Goal: Transaction & Acquisition: Download file/media

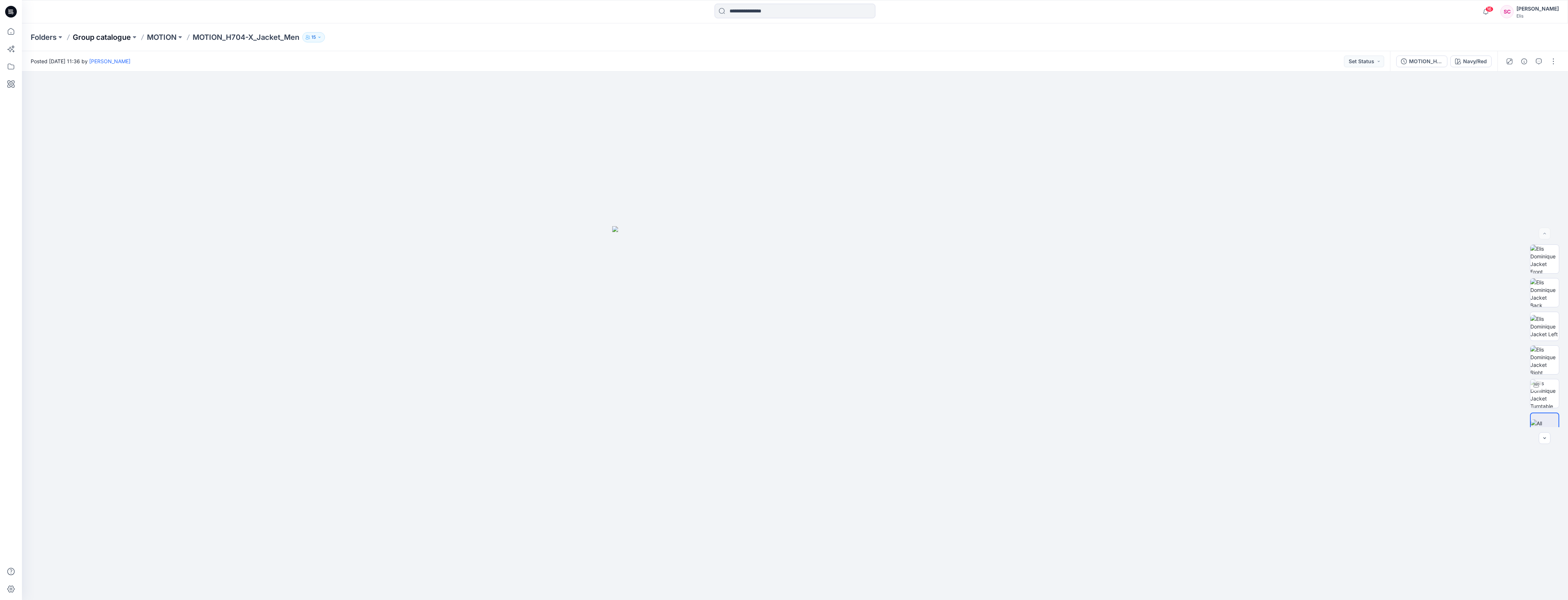
drag, startPoint x: 0, startPoint y: 0, endPoint x: 103, endPoint y: 38, distance: 109.8
click at [103, 38] on p "Group catalogue" at bounding box center [101, 37] width 58 height 10
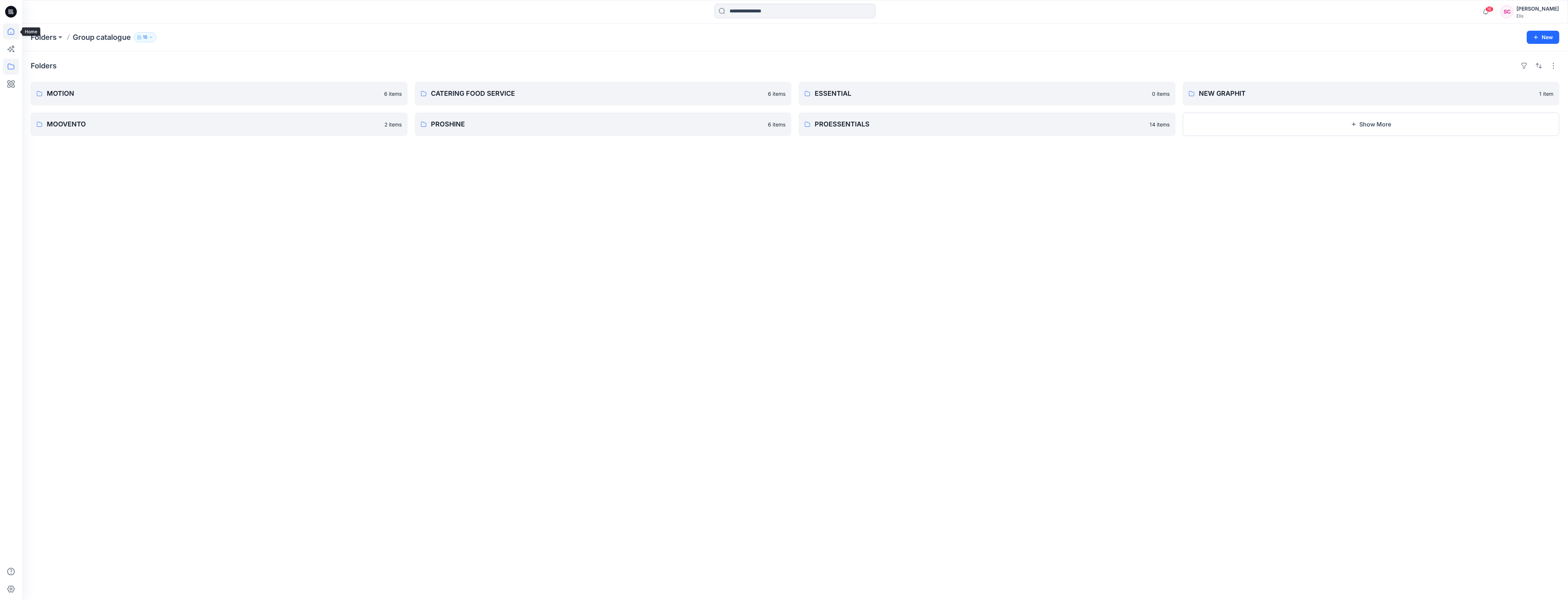
click at [9, 28] on icon at bounding box center [11, 31] width 16 height 16
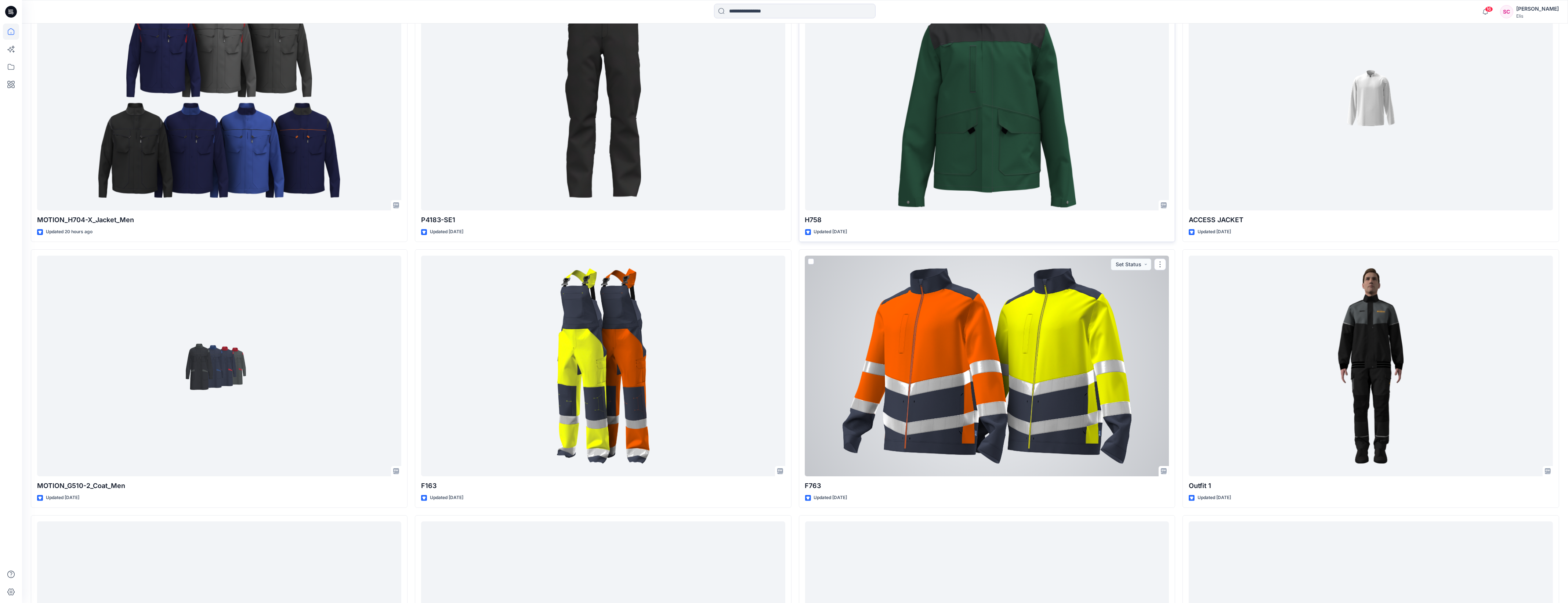
scroll to position [306, 0]
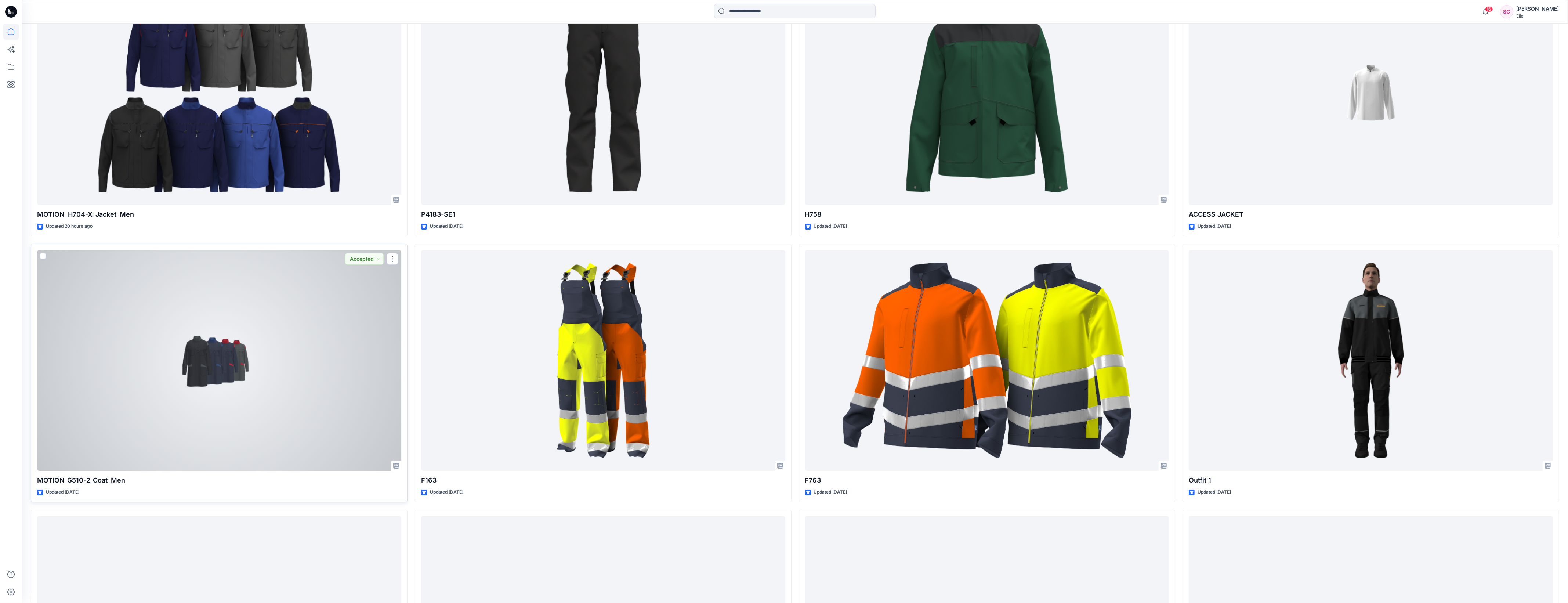
click at [208, 336] on div at bounding box center [219, 360] width 364 height 221
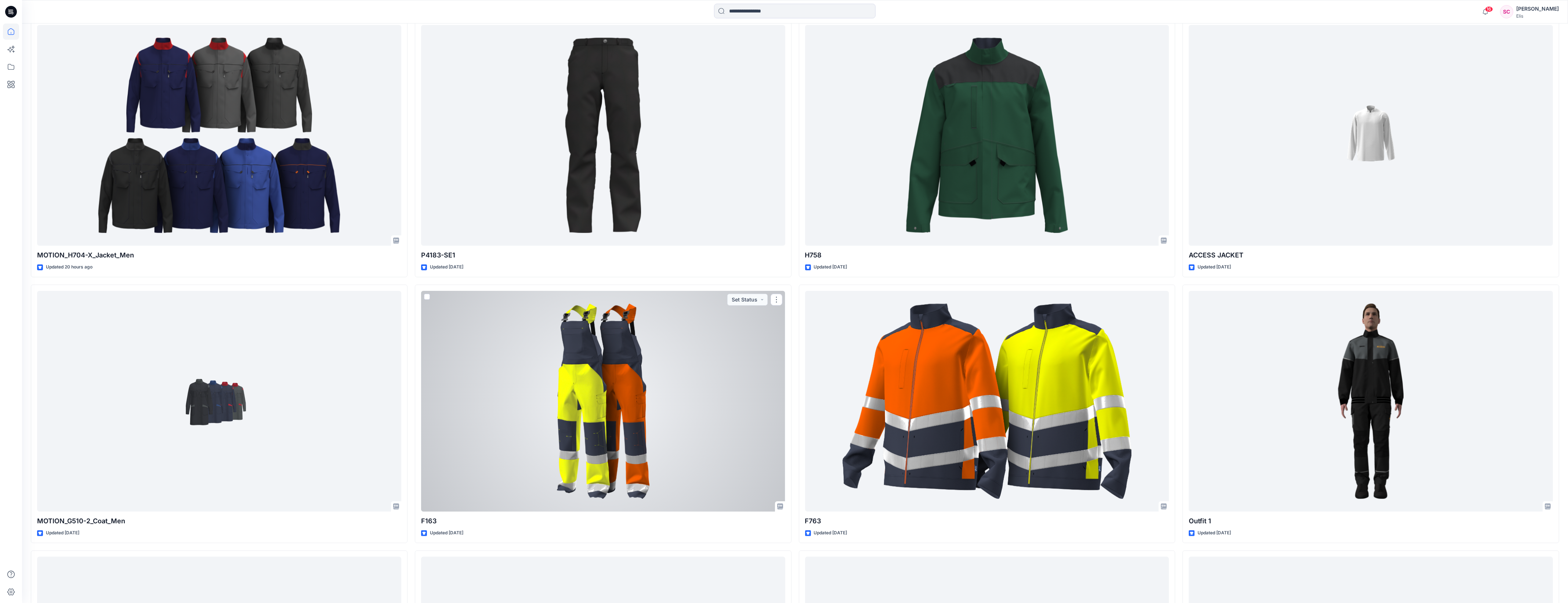
scroll to position [264, 0]
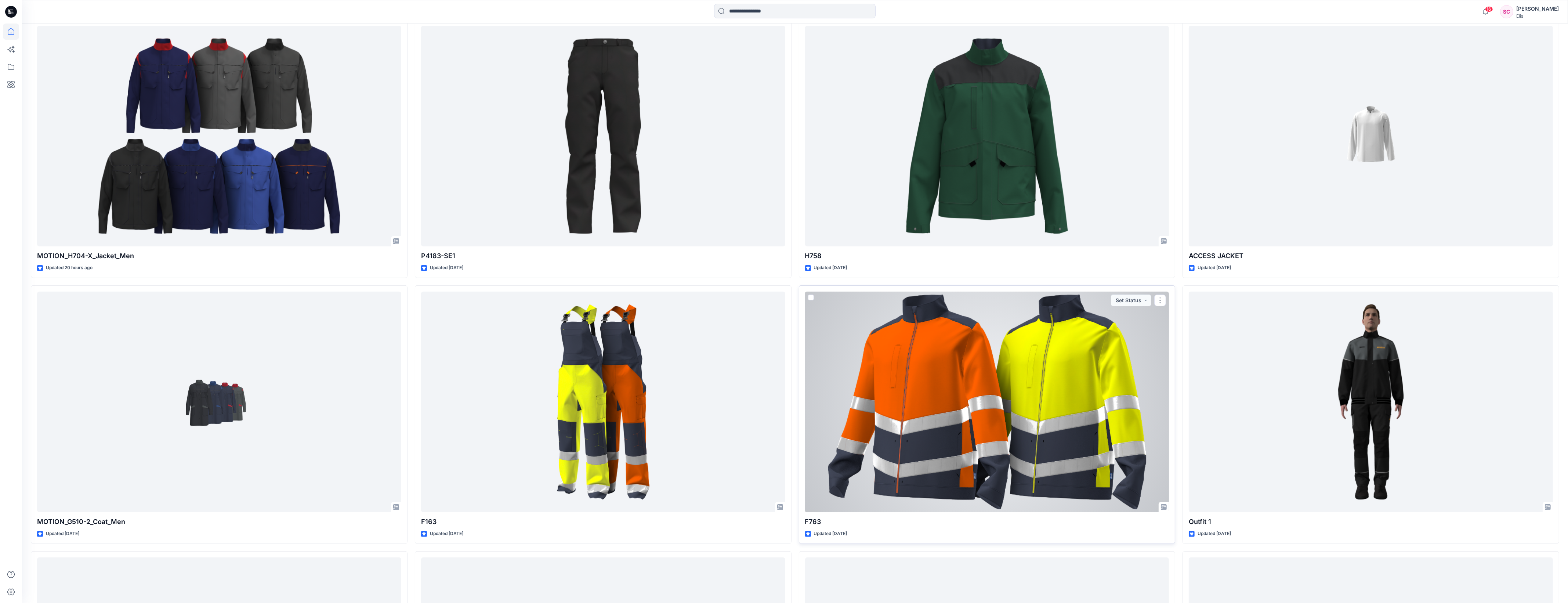
click at [931, 441] on div at bounding box center [987, 402] width 364 height 221
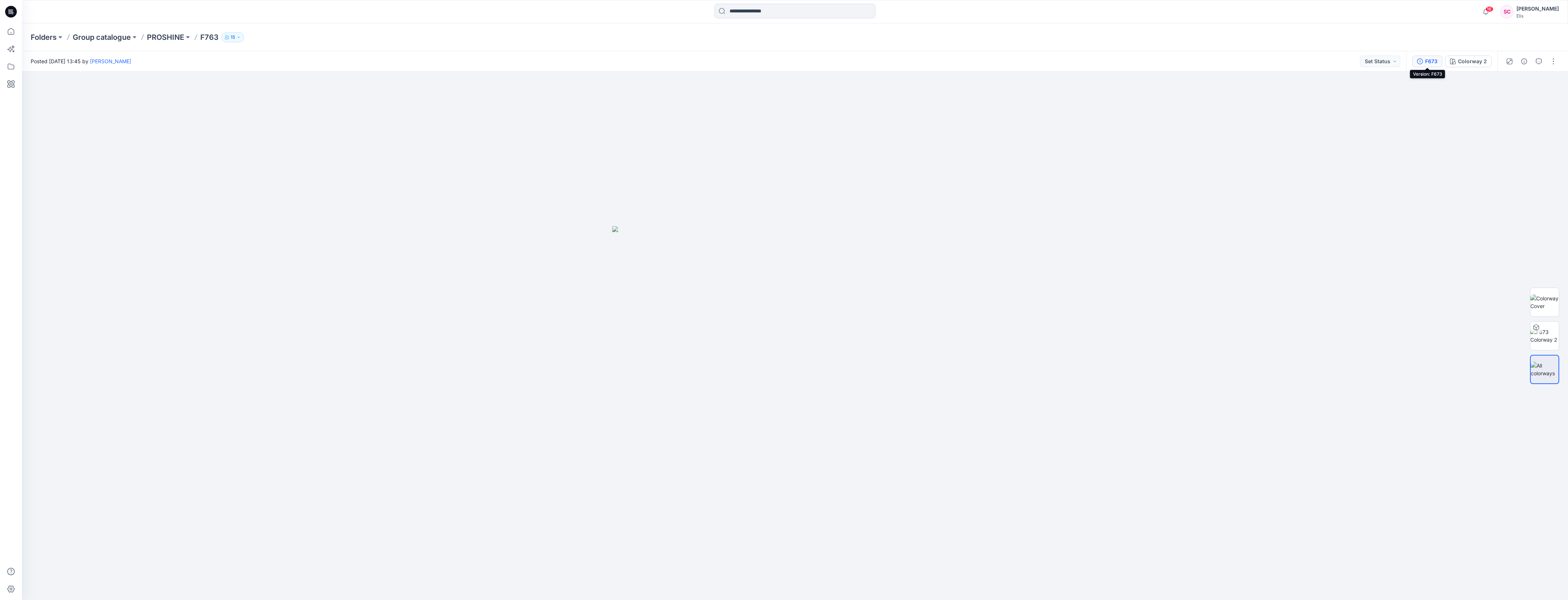
click at [1424, 63] on button "F673" at bounding box center [1427, 61] width 30 height 12
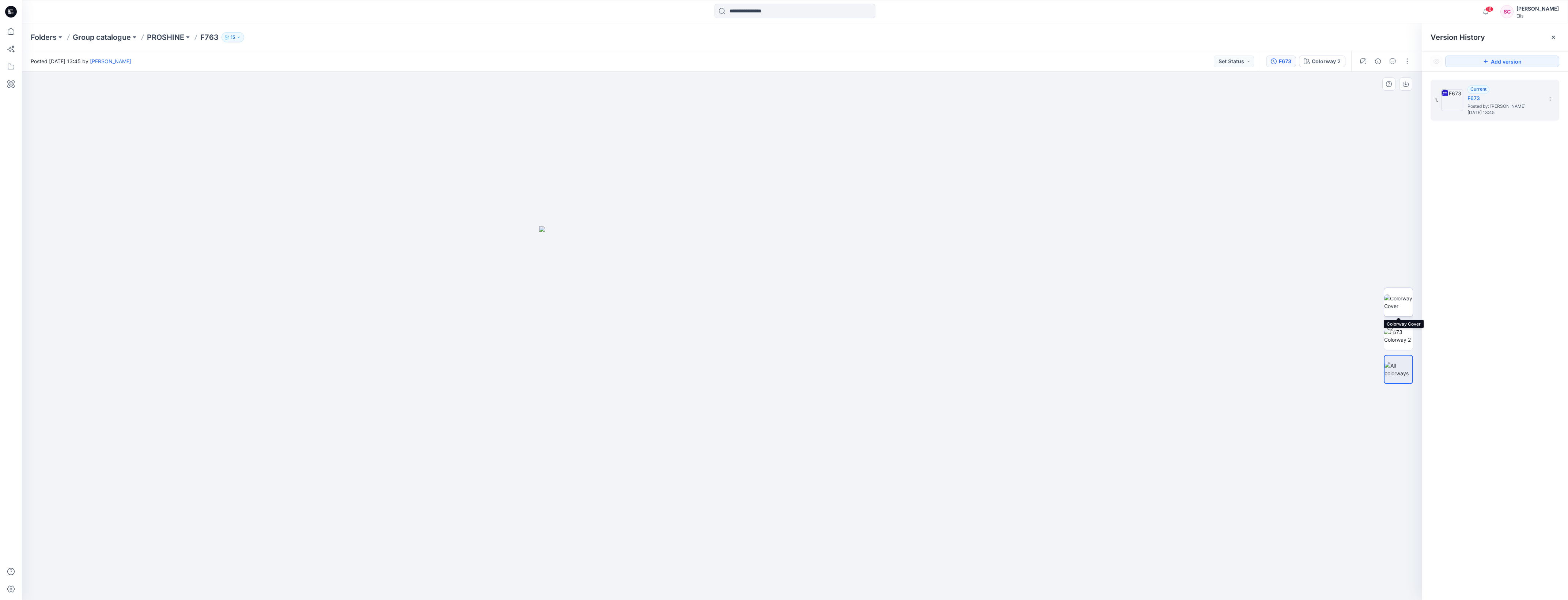
click at [1399, 299] on img at bounding box center [1398, 302] width 29 height 15
click at [755, 393] on img at bounding box center [722, 380] width 296 height 439
drag, startPoint x: 755, startPoint y: 393, endPoint x: 818, endPoint y: 400, distance: 63.4
click at [818, 400] on img at bounding box center [722, 380] width 296 height 439
click at [1187, 327] on div at bounding box center [722, 336] width 1400 height 528
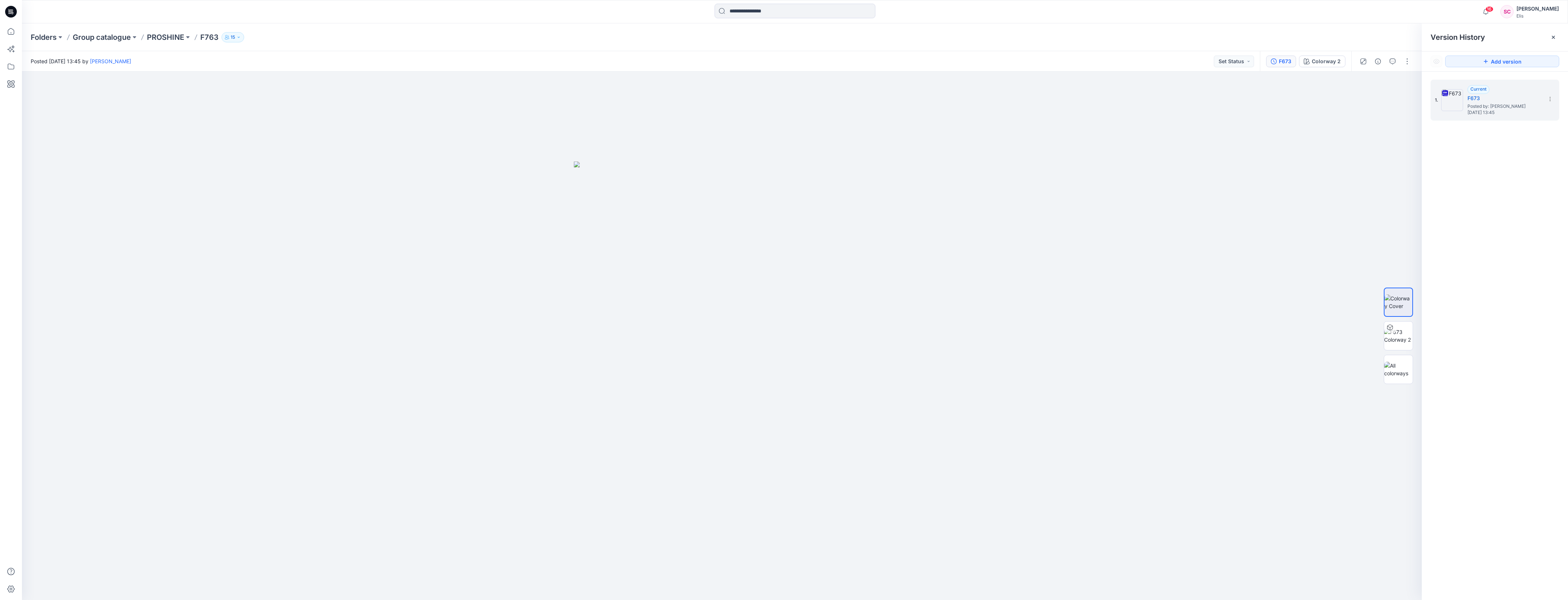
click at [1480, 251] on div "1. Current F673 Posted by: [PERSON_NAME] [DATE] 13:45" at bounding box center [1495, 341] width 146 height 539
click at [1553, 99] on icon at bounding box center [1550, 99] width 6 height 6
click at [1536, 114] on span "Download Source BW File" at bounding box center [1513, 114] width 61 height 9
click at [1551, 100] on icon at bounding box center [1550, 99] width 6 height 6
click at [1558, 189] on div "1. Current F673 Posted by: [PERSON_NAME] [DATE] 13:45" at bounding box center [1495, 341] width 146 height 539
